Goal: Task Accomplishment & Management: Manage account settings

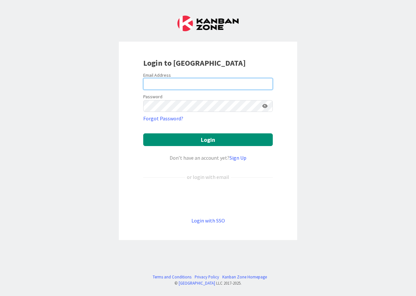
click at [197, 86] on input "email" at bounding box center [208, 84] width 130 height 12
type input "[EMAIL_ADDRESS][DOMAIN_NAME]"
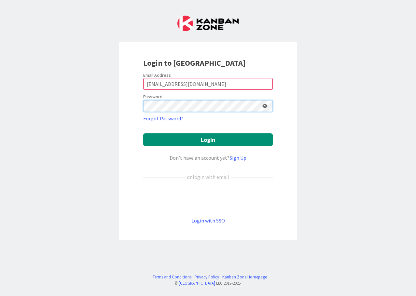
click at [143, 134] on button "Login" at bounding box center [208, 140] width 130 height 13
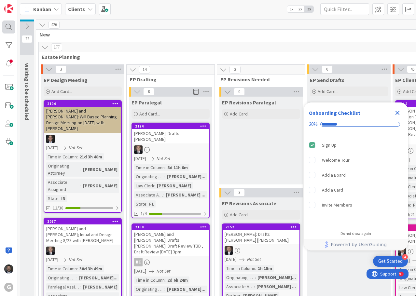
click at [7, 27] on div at bounding box center [8, 27] width 13 height 13
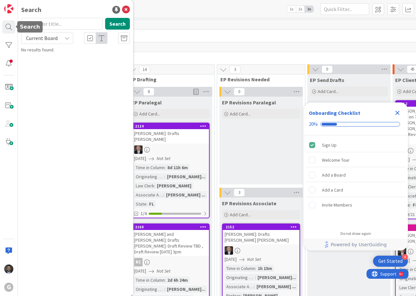
click at [71, 24] on input "text" at bounding box center [61, 24] width 81 height 12
type input "[PERSON_NAME]"
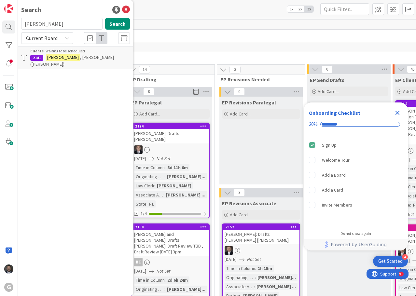
click at [92, 61] on link "Clients › Waiting to be scheduled 2141 [PERSON_NAME] ([PERSON_NAME])" at bounding box center [75, 58] width 115 height 23
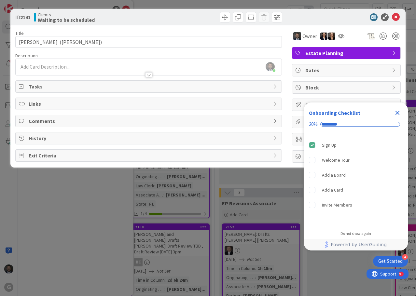
drag, startPoint x: 399, startPoint y: 113, endPoint x: 379, endPoint y: 102, distance: 22.4
click at [398, 113] on icon "Close Checklist" at bounding box center [398, 113] width 4 height 4
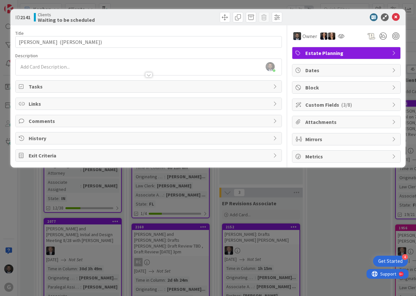
click at [99, 66] on div "[PERSON_NAME] just joined" at bounding box center [149, 67] width 266 height 16
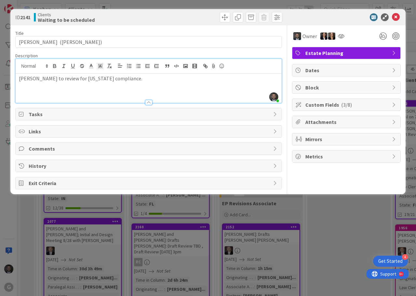
click at [148, 113] on span "Tasks" at bounding box center [149, 114] width 241 height 8
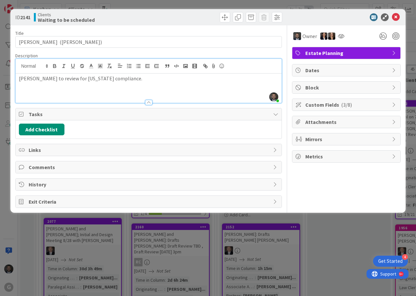
click at [56, 78] on p "[PERSON_NAME] to review for [US_STATE] compliance." at bounding box center [149, 78] width 260 height 7
copy p "[PERSON_NAME] to review for [US_STATE] compliance."
click at [45, 131] on button "Add Checklist" at bounding box center [42, 130] width 46 height 12
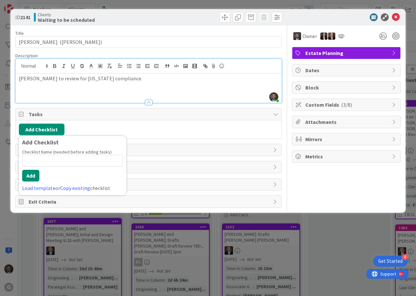
drag, startPoint x: 53, startPoint y: 163, endPoint x: 171, endPoint y: 81, distance: 143.4
click at [171, 81] on p "[PERSON_NAME] to review for [US_STATE] compliance." at bounding box center [149, 78] width 260 height 7
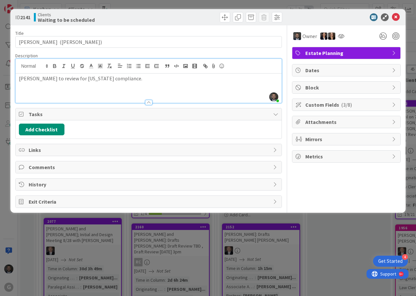
click at [328, 72] on span "Dates" at bounding box center [347, 70] width 83 height 8
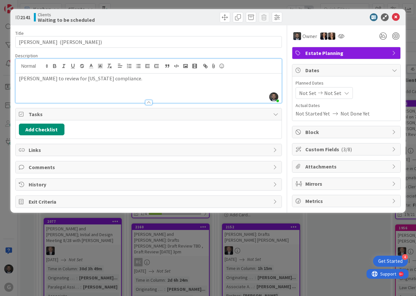
click at [333, 94] on span "Not Set" at bounding box center [332, 93] width 17 height 8
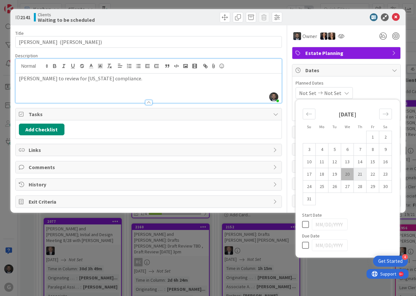
click at [355, 174] on td "21" at bounding box center [360, 174] width 13 height 12
click at [365, 88] on div "[DATE] Not Set Su Mo Tu We Th Fr Sa [DATE] 1 2 3 4 5 6 7 8 9 10 11 12 13 14 15 …" at bounding box center [347, 93] width 102 height 12
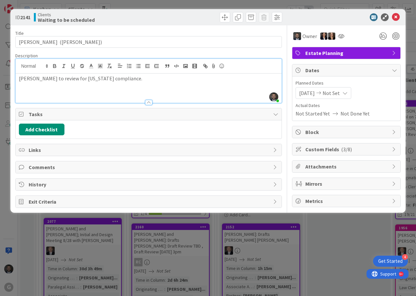
click at [323, 93] on icon at bounding box center [319, 93] width 8 height 5
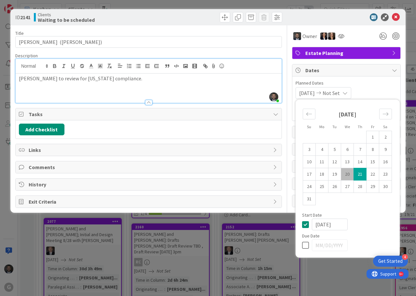
click at [345, 170] on td "20" at bounding box center [347, 174] width 13 height 12
type input "[DATE]"
click at [361, 170] on td "21" at bounding box center [360, 174] width 13 height 12
type input "[DATE]"
click at [376, 79] on div "Planned Dates [DATE] [DATE] Su Mo Tu We Th Fr Sa [DATE] 1 2 3 4 5 6 7 8 9 10 11…" at bounding box center [347, 99] width 108 height 44
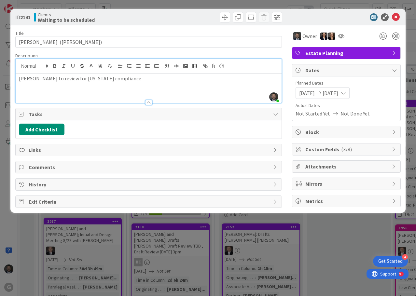
click at [116, 83] on div "[PERSON_NAME] to review for [US_STATE] compliance." at bounding box center [149, 88] width 266 height 29
click at [44, 130] on button "Add Checklist" at bounding box center [42, 130] width 46 height 12
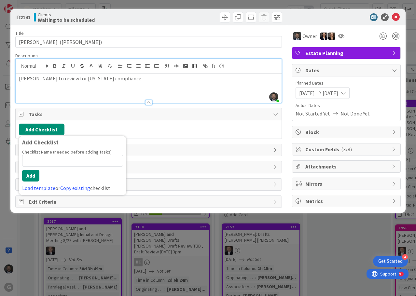
click at [199, 89] on div "[PERSON_NAME] to review for [US_STATE] compliance." at bounding box center [149, 88] width 266 height 29
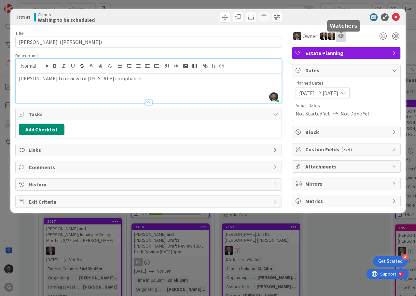
click at [341, 35] on icon at bounding box center [341, 36] width 7 height 5
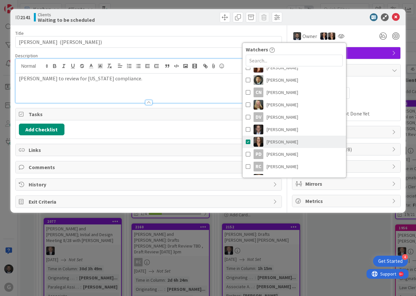
scroll to position [98, 0]
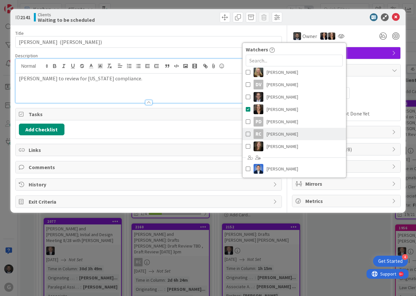
click at [281, 133] on span "[PERSON_NAME]" at bounding box center [283, 134] width 32 height 10
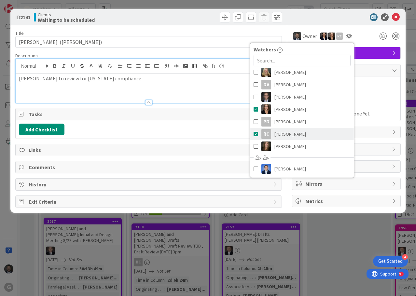
click at [293, 133] on span "[PERSON_NAME]" at bounding box center [291, 134] width 32 height 10
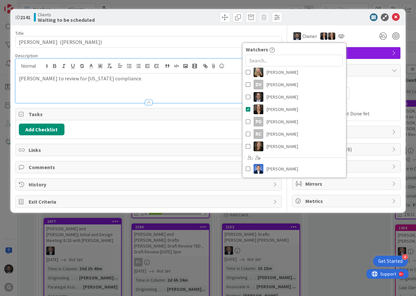
click at [362, 36] on div "Owner Watchers [PERSON_NAME] [PERSON_NAME] AF [PERSON_NAME] [PERSON_NAME] [PERS…" at bounding box center [346, 36] width 109 height 12
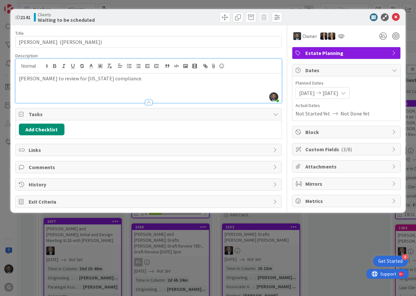
click at [356, 152] on span "Custom Fields ( 3/8 )" at bounding box center [347, 150] width 83 height 8
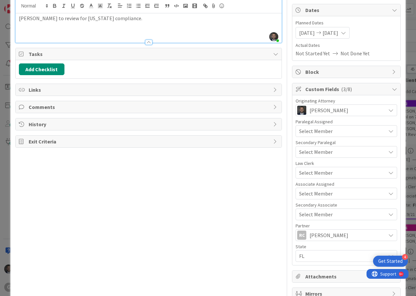
scroll to position [65, 0]
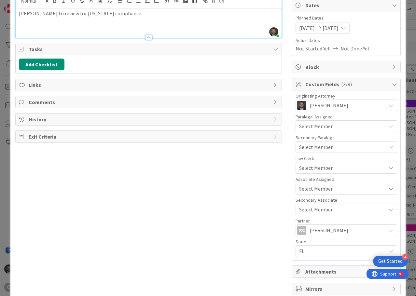
click at [327, 230] on span "[PERSON_NAME]" at bounding box center [329, 231] width 39 height 8
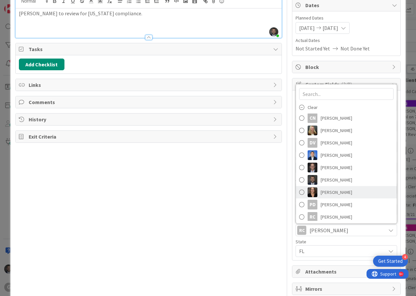
scroll to position [91, 0]
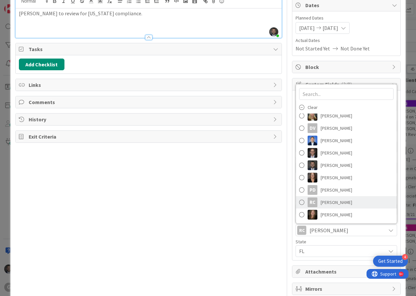
click at [325, 201] on span "[PERSON_NAME]" at bounding box center [337, 203] width 32 height 10
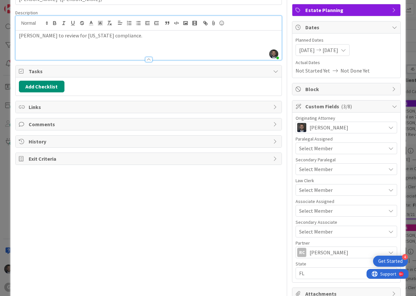
scroll to position [0, 0]
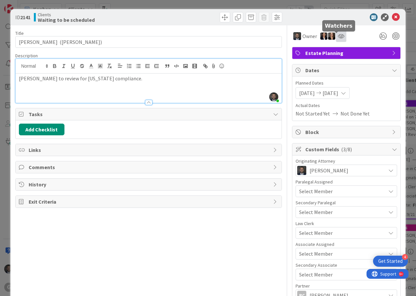
click at [338, 35] on icon at bounding box center [341, 36] width 7 height 5
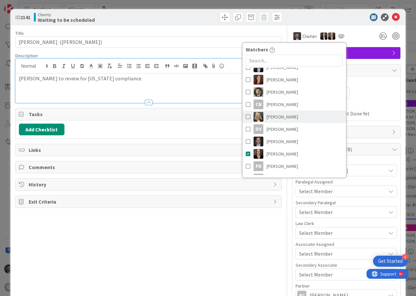
scroll to position [65, 0]
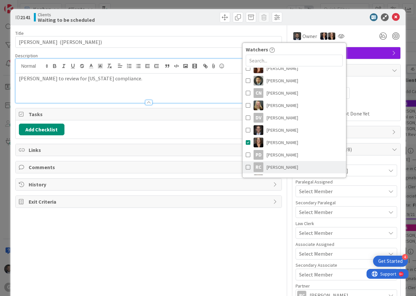
click at [278, 165] on span "[PERSON_NAME]" at bounding box center [283, 168] width 32 height 10
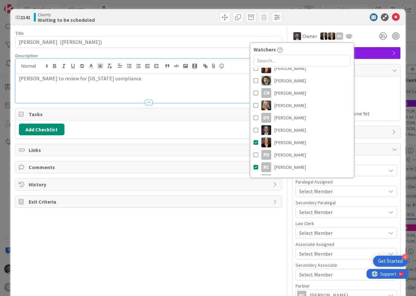
click at [355, 26] on div "Owner RC Watchers [PERSON_NAME] [PERSON_NAME] AF [PERSON_NAME] [PERSON_NAME] [P…" at bounding box center [346, 33] width 109 height 17
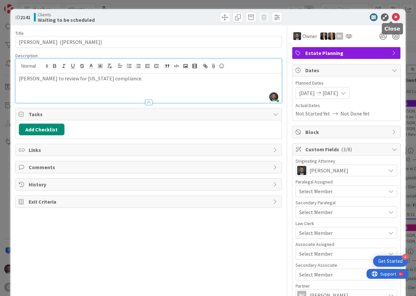
click at [392, 17] on icon at bounding box center [396, 17] width 8 height 8
